Goal: Information Seeking & Learning: Learn about a topic

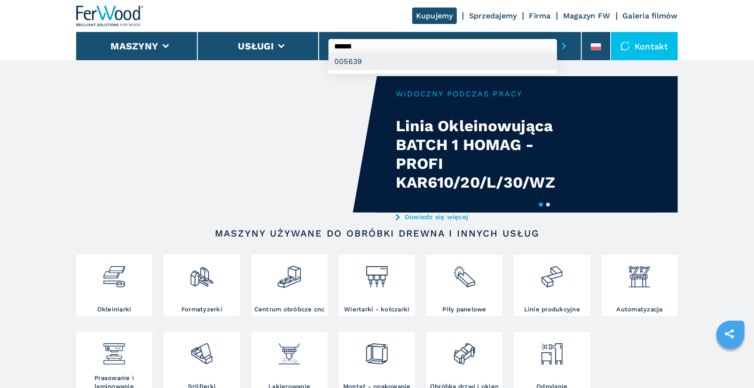
type input "******"
click at [391, 61] on div "005639" at bounding box center [443, 61] width 229 height 17
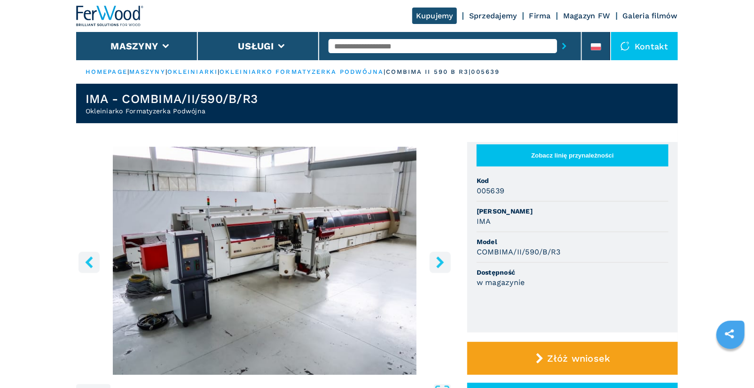
click at [349, 222] on img "Go to Slide 1" at bounding box center [264, 261] width 377 height 228
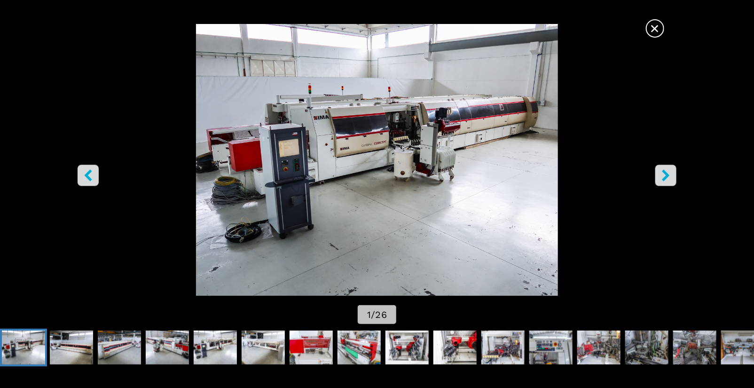
click at [655, 27] on span "×" at bounding box center [655, 26] width 16 height 16
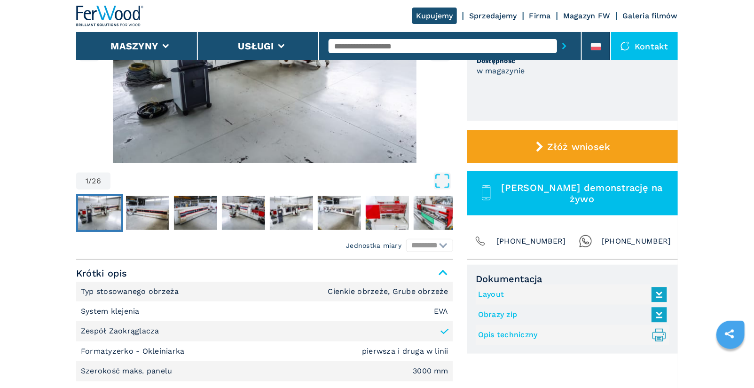
scroll to position [220, 0]
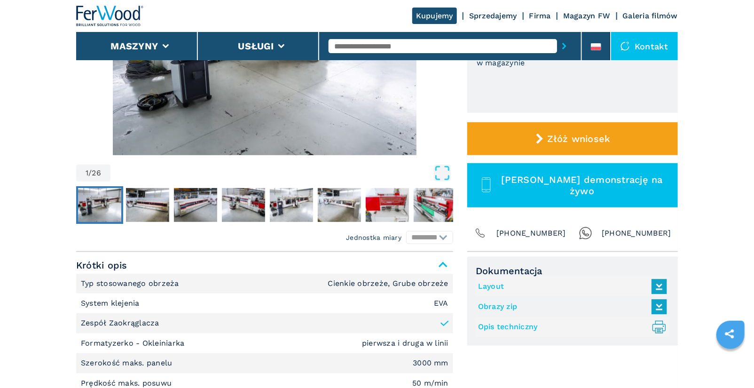
click at [516, 327] on link "Opis techniczny .prefix__st0{stroke-linecap:round;stroke-linejoin:round}.prefix…" at bounding box center [570, 327] width 184 height 16
click at [373, 45] on input "text" at bounding box center [443, 46] width 229 height 14
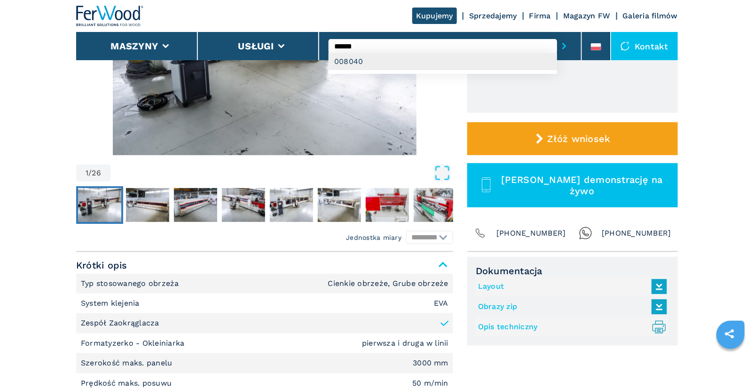
type input "******"
click at [396, 67] on div "008040" at bounding box center [443, 61] width 229 height 17
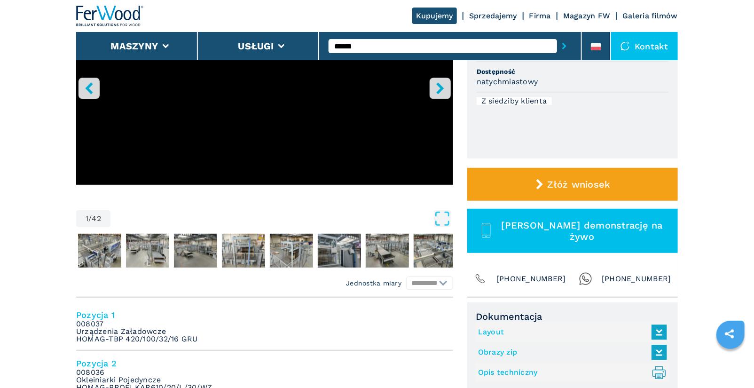
scroll to position [258, 0]
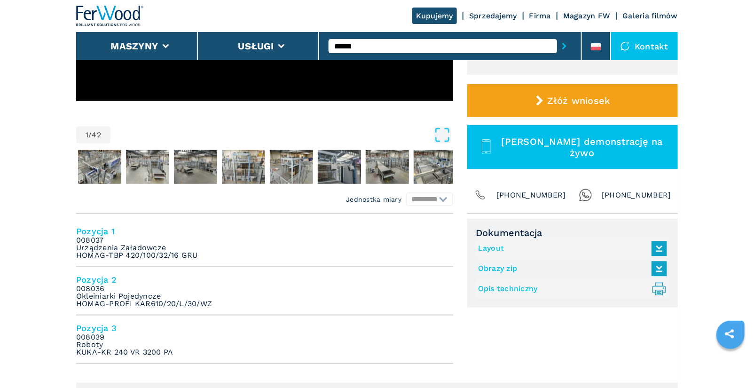
click at [487, 250] on link "Layout" at bounding box center [570, 249] width 184 height 16
click at [519, 286] on link "Opis techniczny .prefix__st0{stroke-linecap:round;stroke-linejoin:round}.prefix…" at bounding box center [570, 289] width 184 height 16
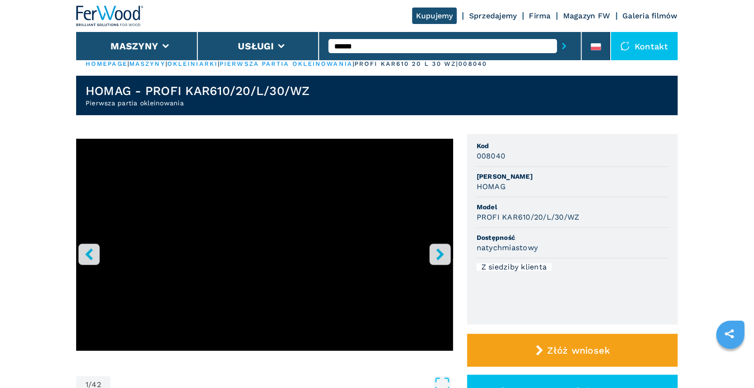
scroll to position [0, 0]
